Goal: Task Accomplishment & Management: Manage account settings

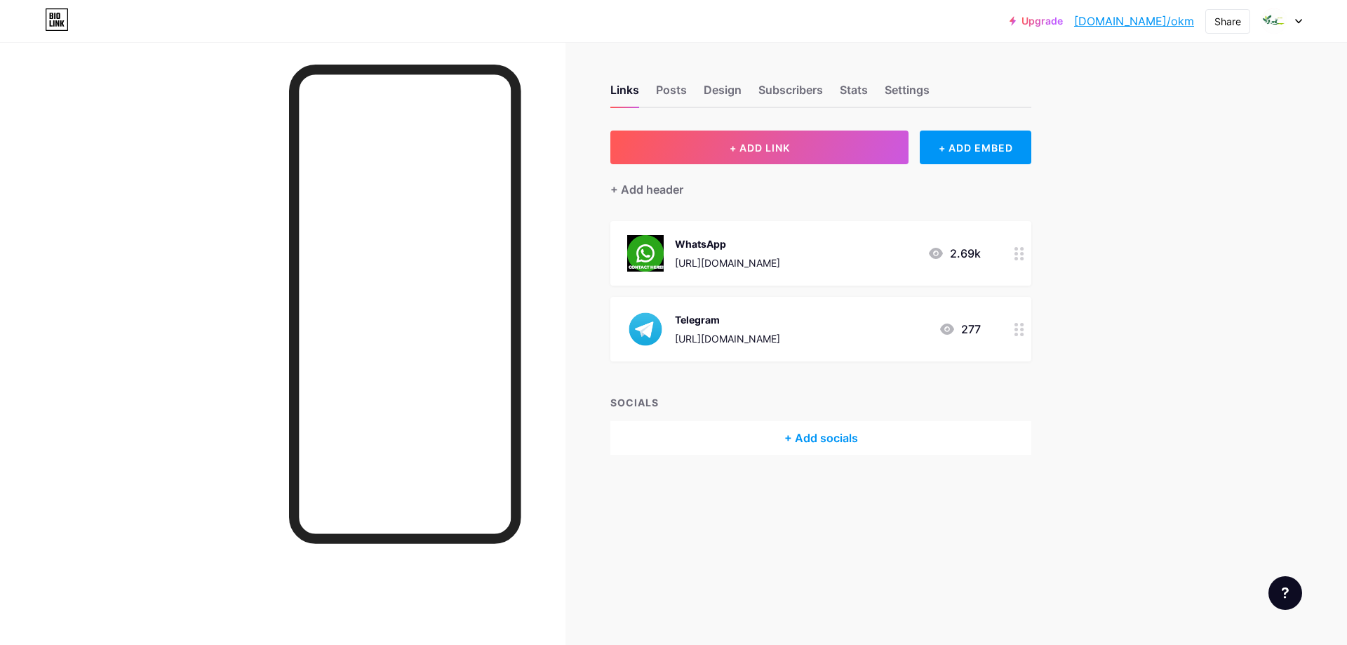
click at [845, 252] on div "WhatsApp [URL][DOMAIN_NAME] 2.69k" at bounding box center [804, 253] width 354 height 36
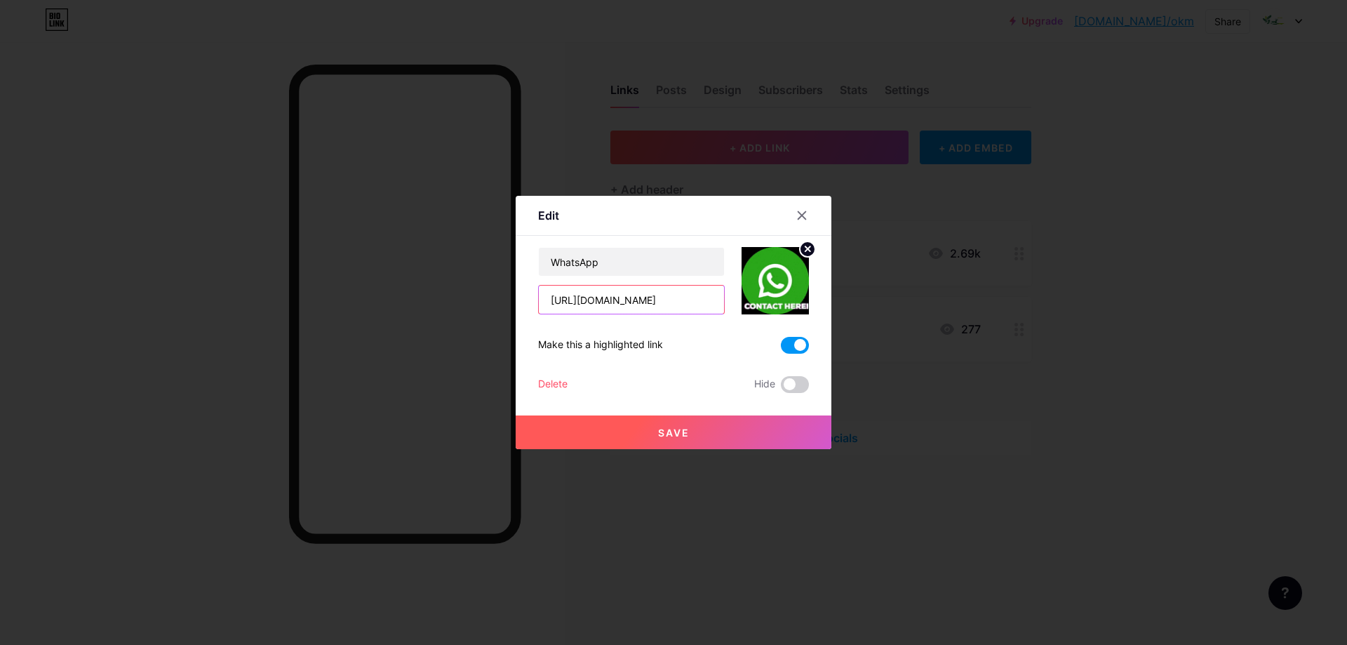
drag, startPoint x: 617, startPoint y: 300, endPoint x: 691, endPoint y: 295, distance: 74.5
click at [691, 295] on input "[URL][DOMAIN_NAME]" at bounding box center [631, 299] width 185 height 28
drag, startPoint x: 690, startPoint y: 298, endPoint x: 620, endPoint y: 302, distance: 69.5
click at [620, 302] on input "[URL][DOMAIN_NAME]" at bounding box center [631, 299] width 185 height 28
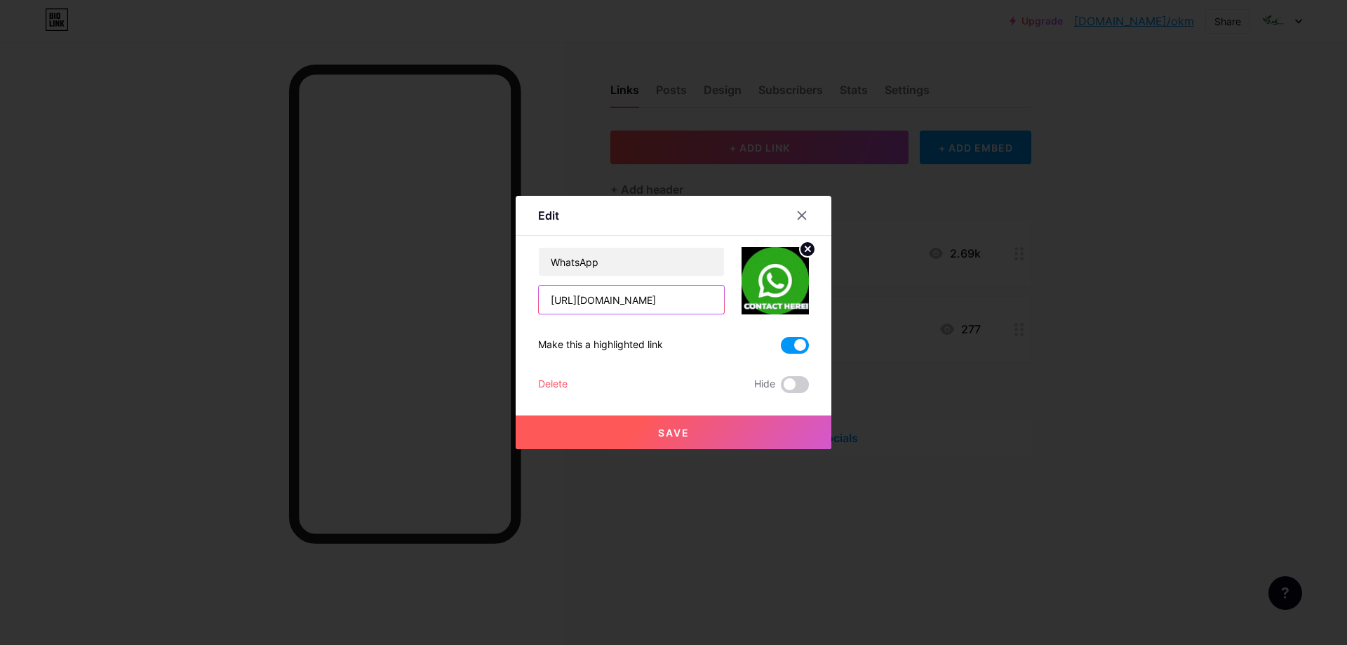
paste input "343890126"
click at [618, 298] on input "[URL][DOMAIN_NAME]" at bounding box center [631, 299] width 185 height 28
type input "[URL][DOMAIN_NAME]"
click at [668, 429] on span "Save" at bounding box center [674, 432] width 32 height 12
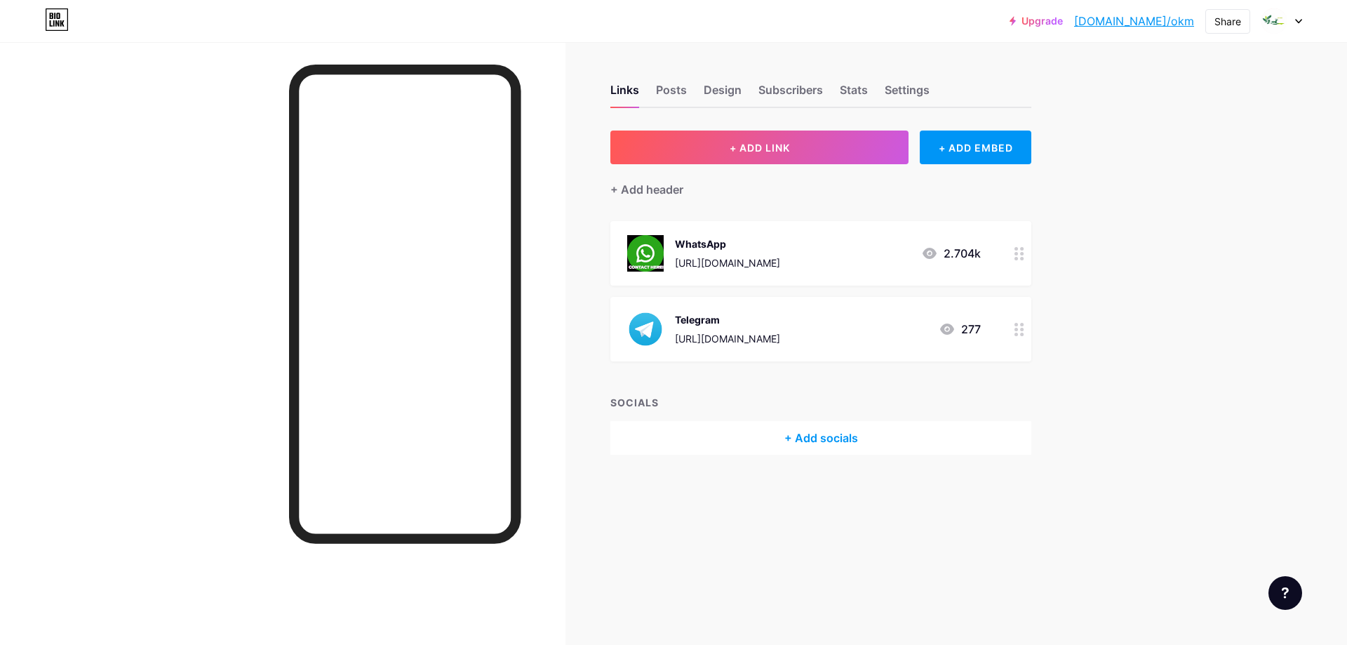
click at [842, 250] on div "WhatsApp [URL][DOMAIN_NAME] 2.704k" at bounding box center [804, 253] width 354 height 36
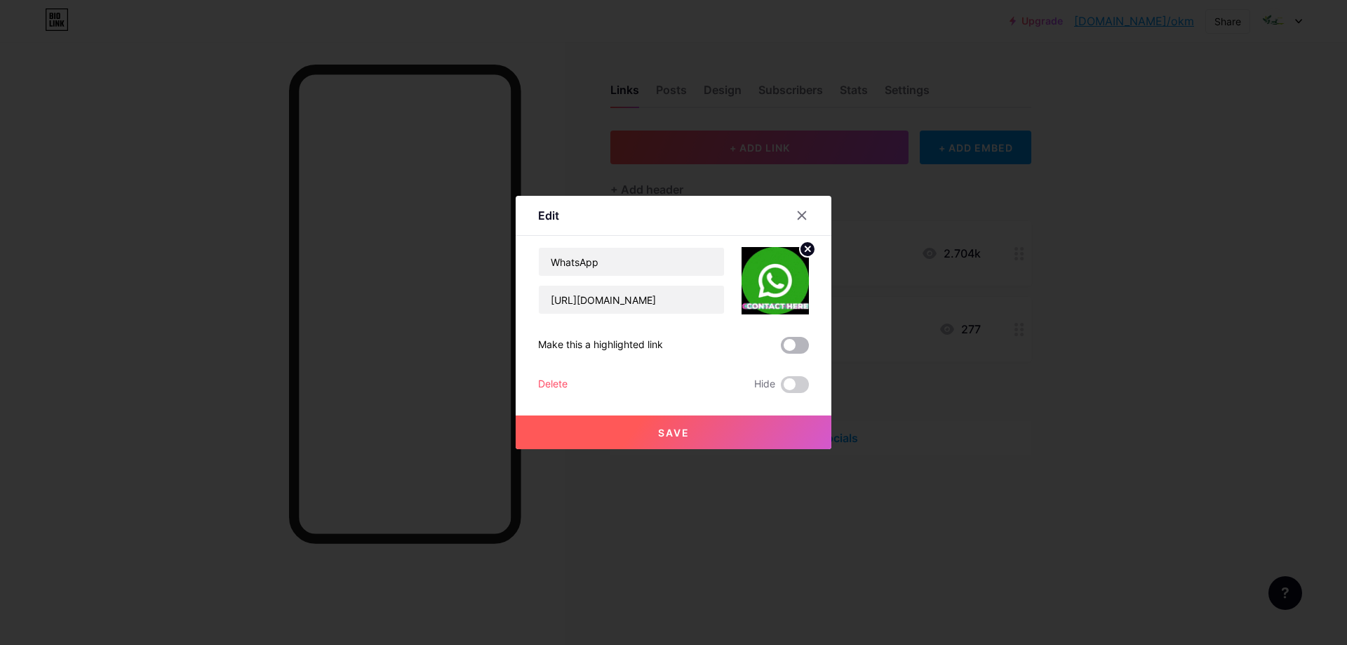
click at [791, 344] on span at bounding box center [795, 345] width 28 height 17
click at [781, 349] on input "checkbox" at bounding box center [781, 349] width 0 height 0
click at [682, 431] on span "Save" at bounding box center [674, 432] width 32 height 12
